Goal: Transaction & Acquisition: Subscribe to service/newsletter

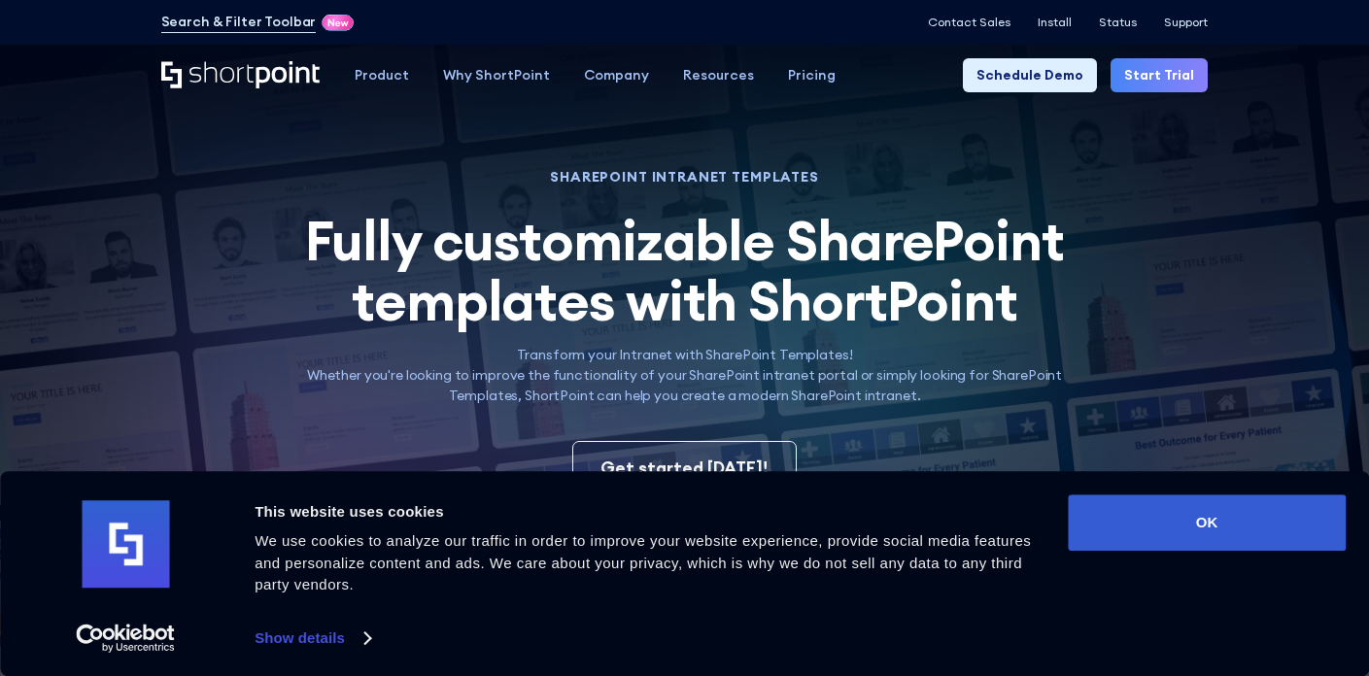
click at [783, 278] on span "Fully customizable SharePoint templates with ShortPoint" at bounding box center [684, 270] width 758 height 129
click at [576, 397] on p "Transform your Intranet with SharePoint Templates! Whether you're looking to im…" at bounding box center [684, 375] width 801 height 61
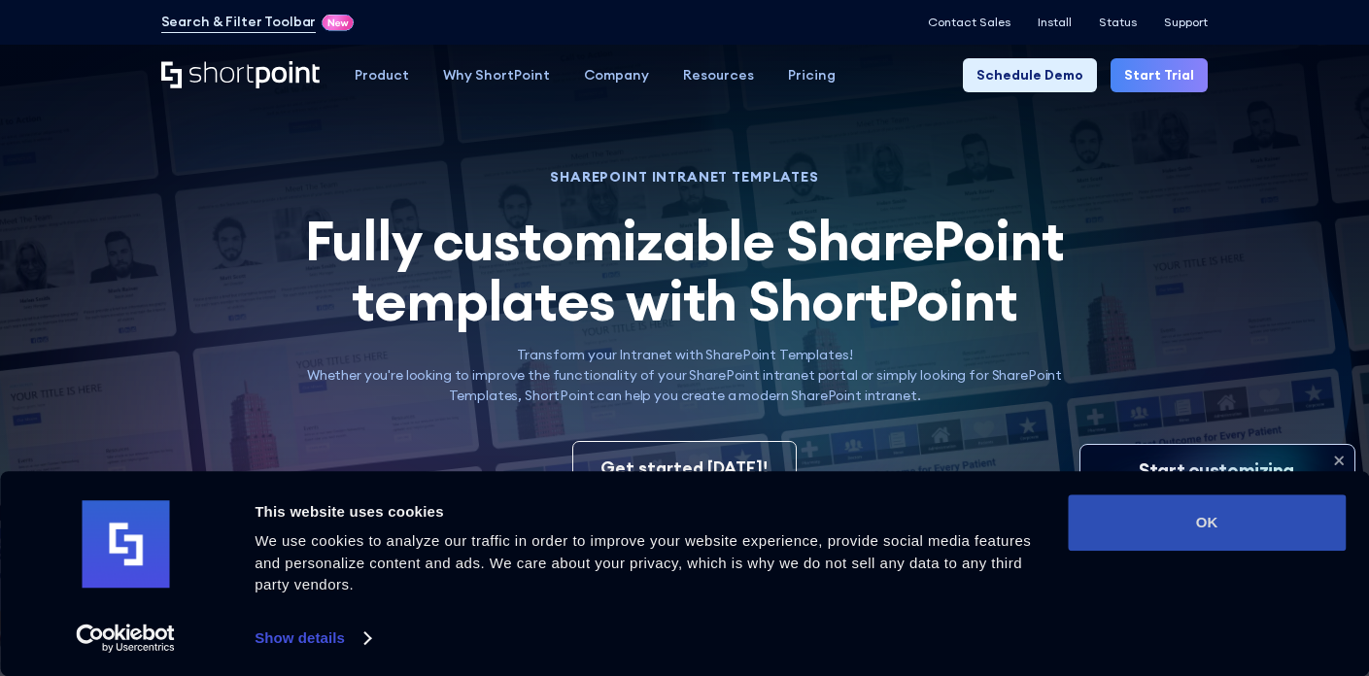
click at [1128, 505] on button "OK" at bounding box center [1207, 523] width 278 height 56
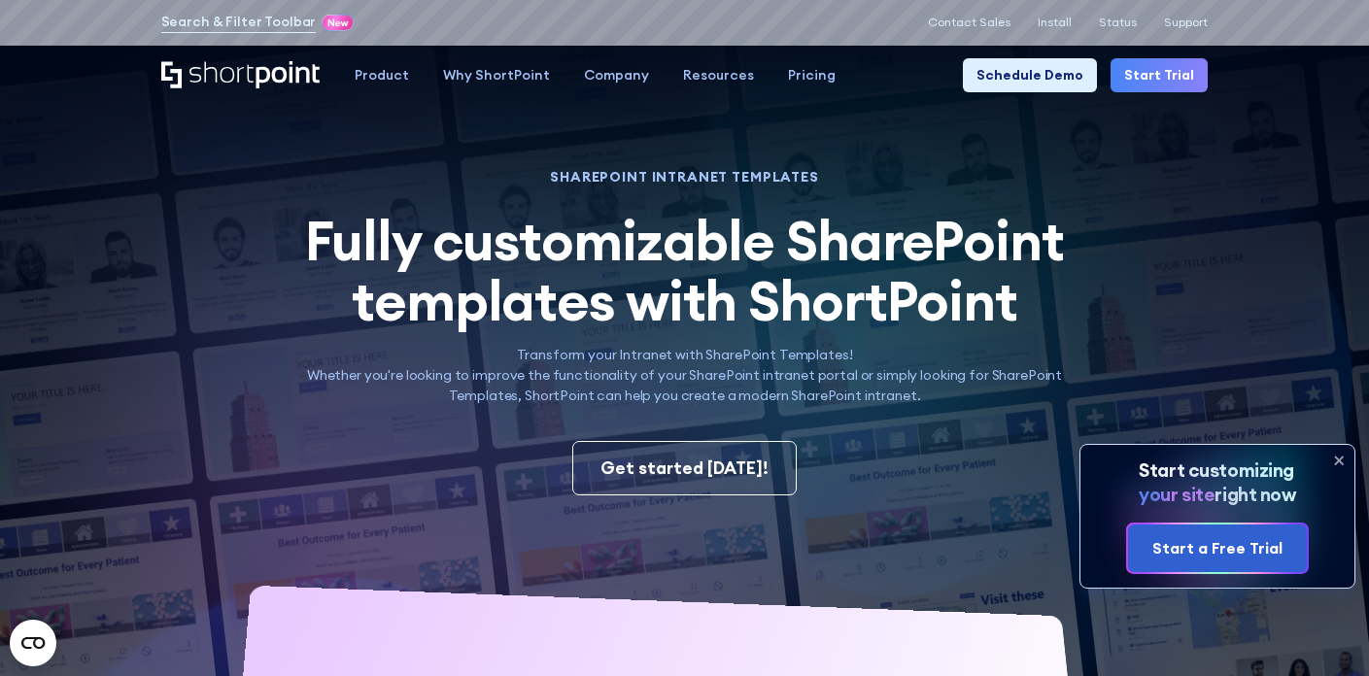
drag, startPoint x: 693, startPoint y: 475, endPoint x: 811, endPoint y: 463, distance: 119.1
click at [692, 475] on div "Get started today!" at bounding box center [684, 468] width 168 height 25
